Goal: Transaction & Acquisition: Obtain resource

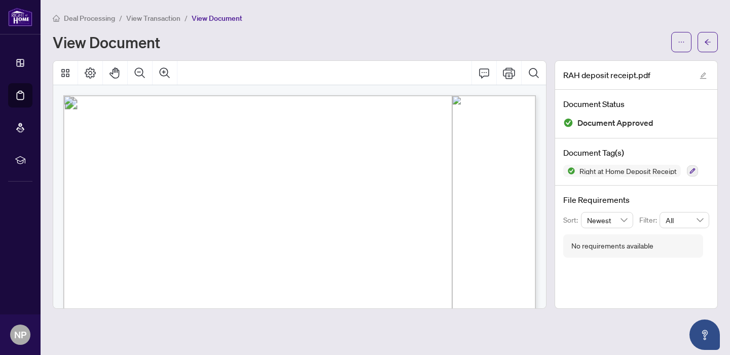
scroll to position [409, 0]
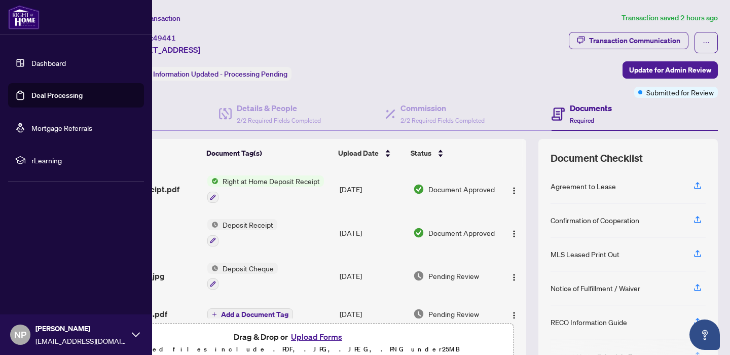
click at [48, 95] on link "Deal Processing" at bounding box center [56, 95] width 51 height 9
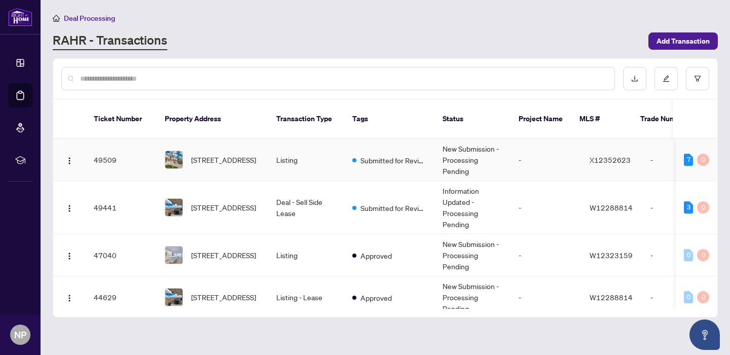
click at [210, 154] on span "[STREET_ADDRESS]" at bounding box center [223, 159] width 65 height 11
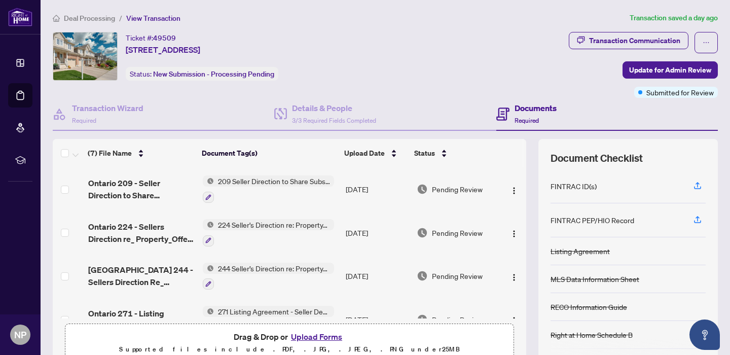
click at [258, 268] on span "244 Seller’s Direction re: Property/Offers" at bounding box center [274, 268] width 120 height 11
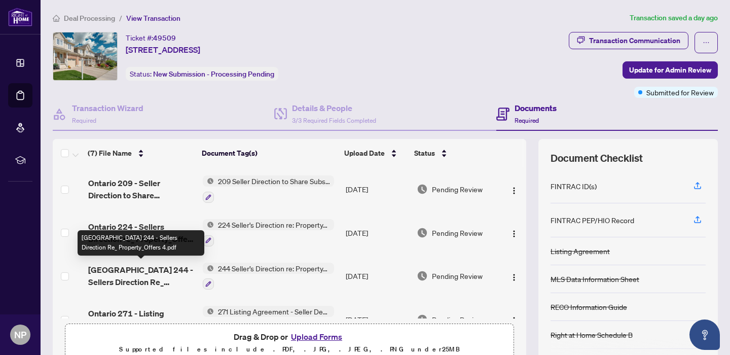
click at [154, 267] on span "[GEOGRAPHIC_DATA] 244 - Sellers Direction Re_ Property_Offers 4.pdf" at bounding box center [141, 276] width 106 height 24
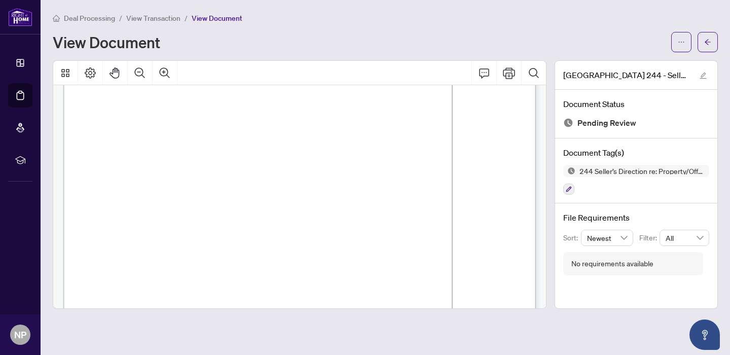
scroll to position [158, 0]
drag, startPoint x: 152, startPoint y: 194, endPoint x: 337, endPoint y: 201, distance: 185.6
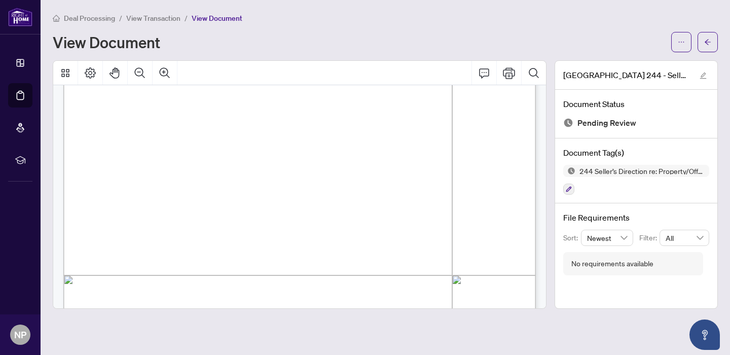
scroll to position [0, 0]
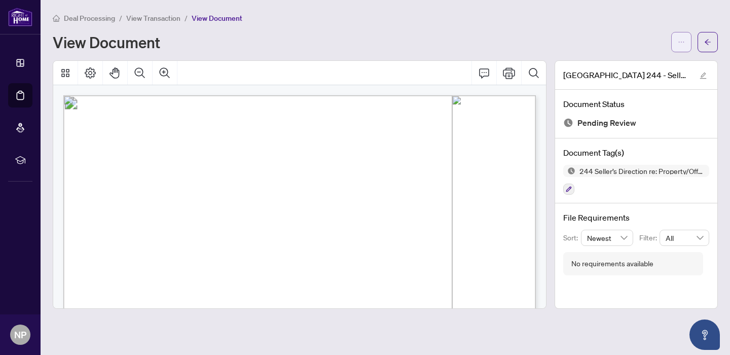
click at [682, 43] on icon "ellipsis" at bounding box center [681, 42] width 7 height 7
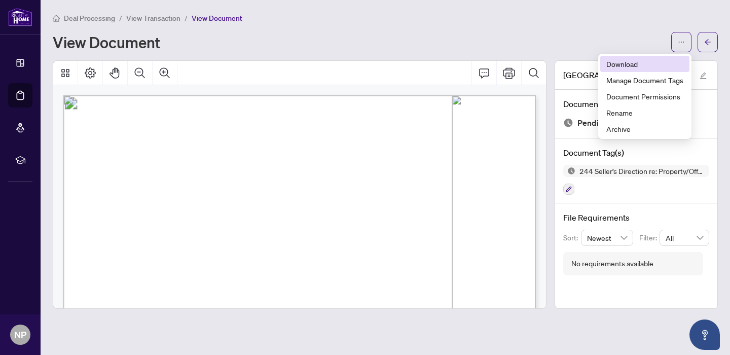
click at [640, 60] on span "Download" at bounding box center [644, 63] width 77 height 11
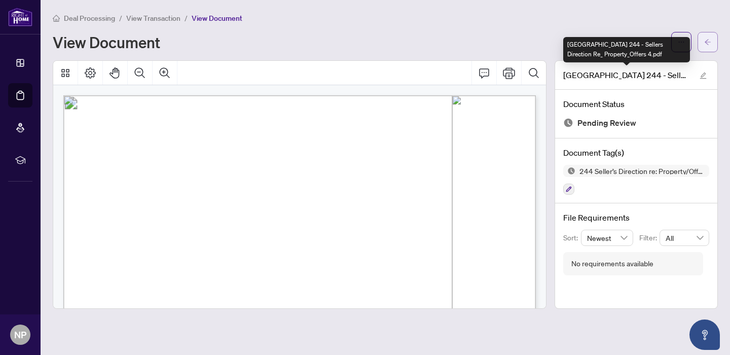
click at [708, 44] on icon "arrow-left" at bounding box center [707, 42] width 6 height 6
